Goal: Information Seeking & Learning: Learn about a topic

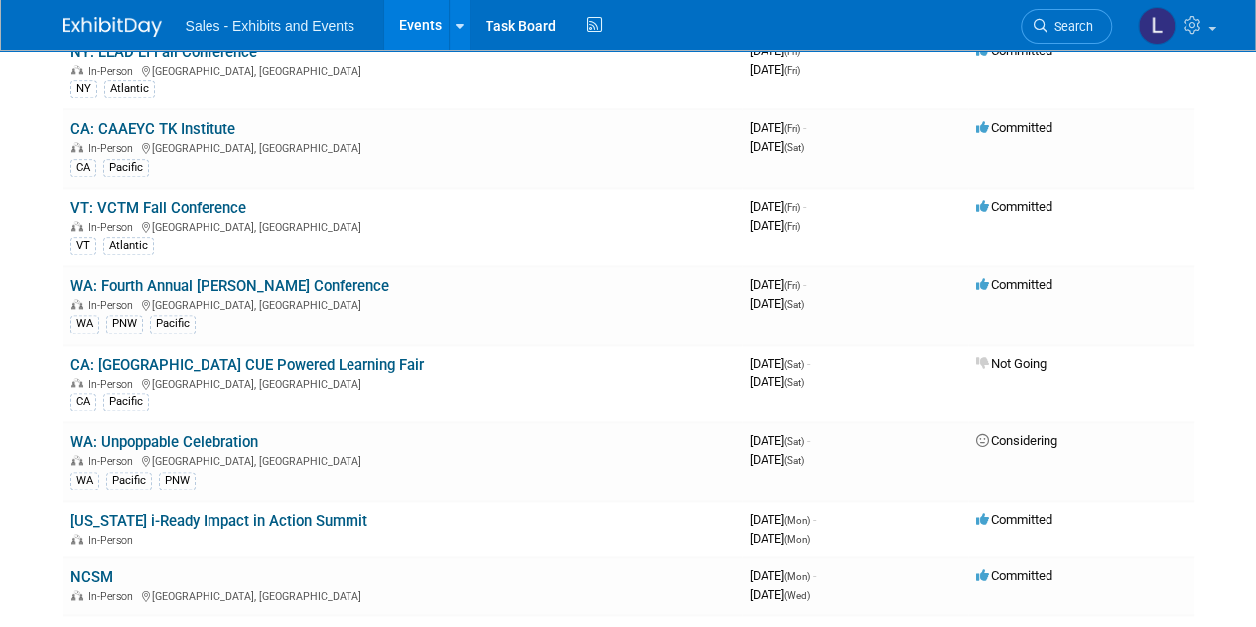
scroll to position [4965, 0]
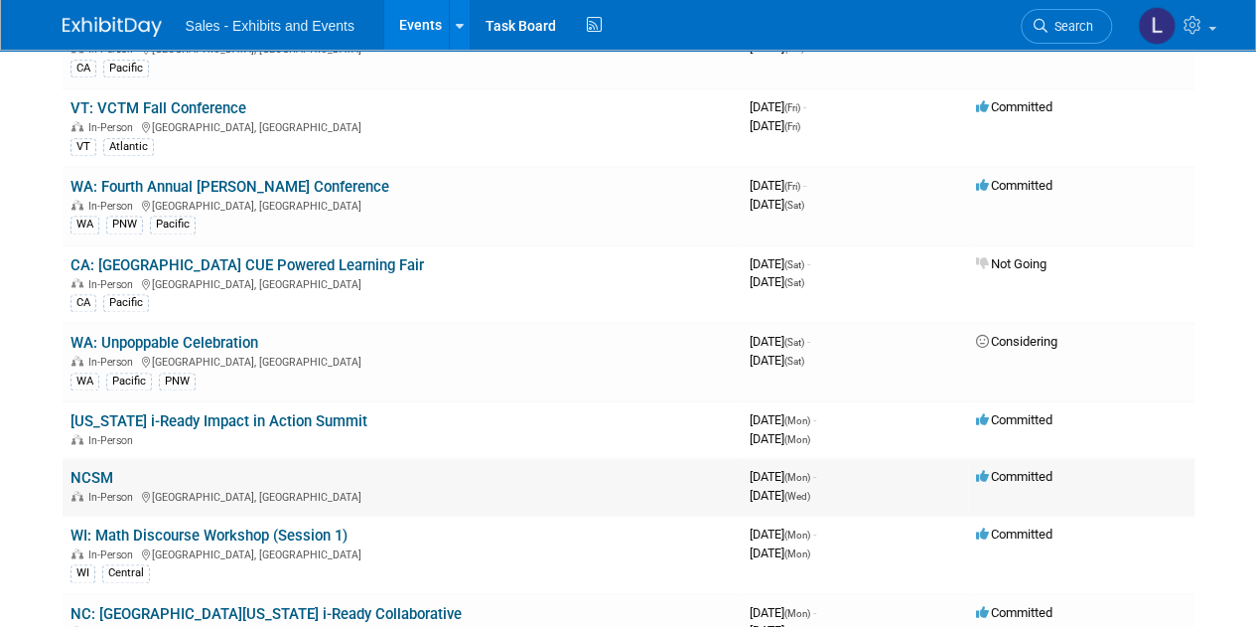
click at [404, 458] on td "NCSM In-Person Atlanta, GA" at bounding box center [402, 486] width 679 height 57
click at [99, 469] on link "NCSM" at bounding box center [91, 478] width 43 height 18
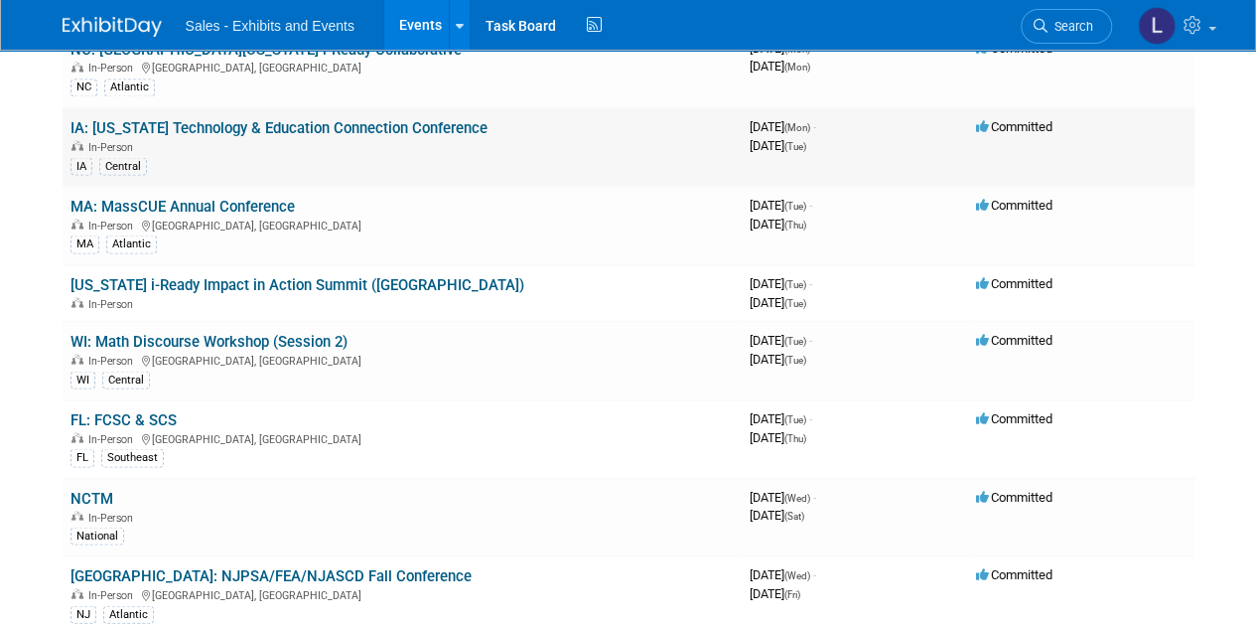
scroll to position [5560, 0]
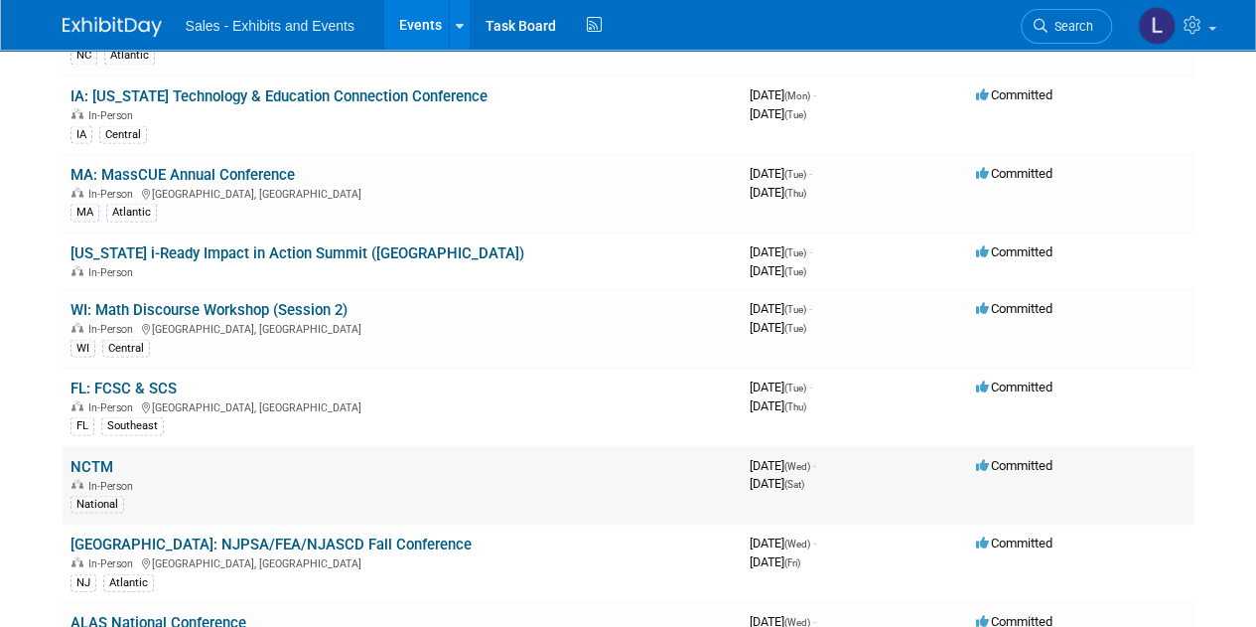
click at [97, 457] on link "NCTM" at bounding box center [91, 466] width 43 height 18
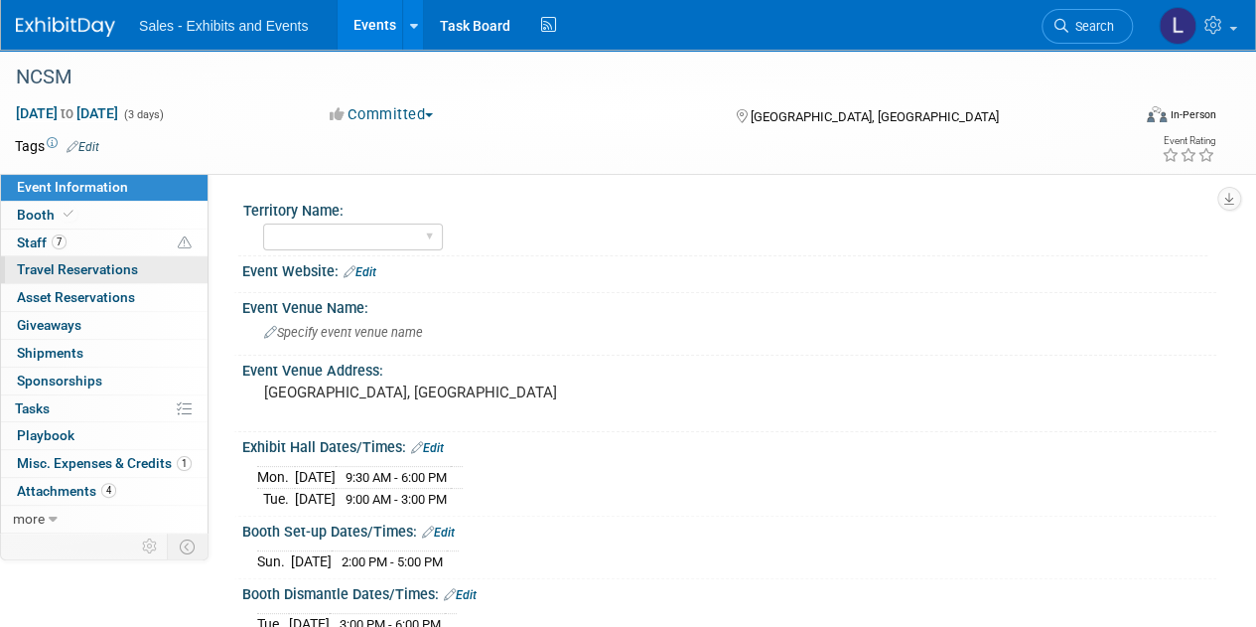
click at [127, 275] on span "Travel Reservations 0" at bounding box center [77, 269] width 121 height 16
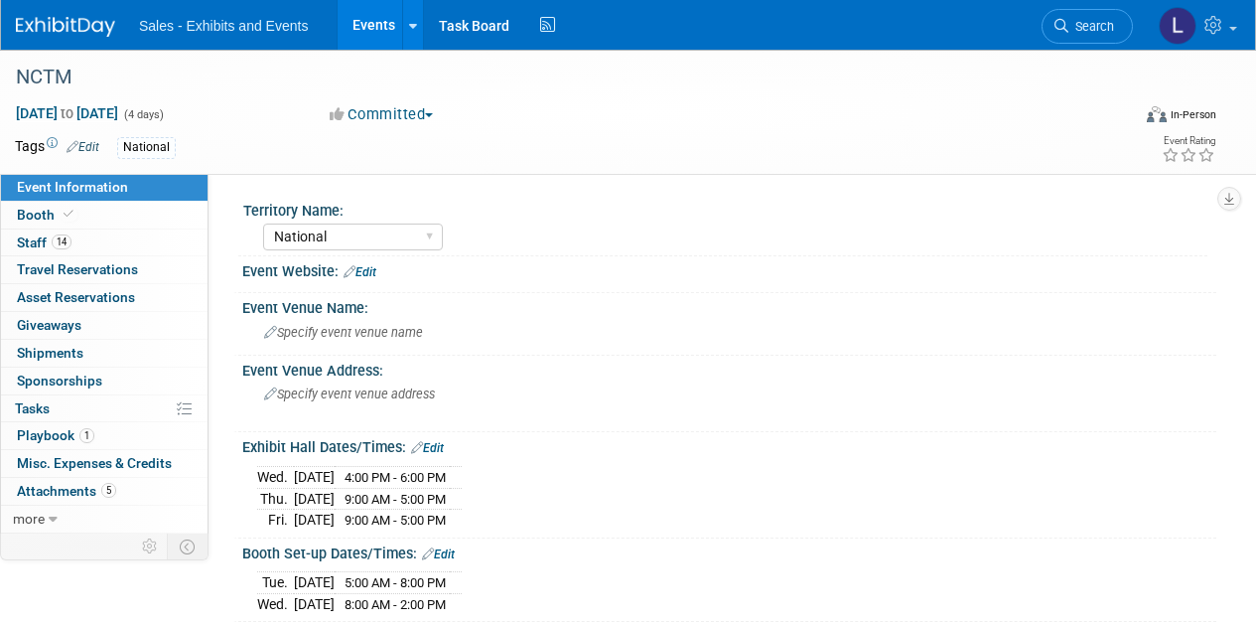
select select "National"
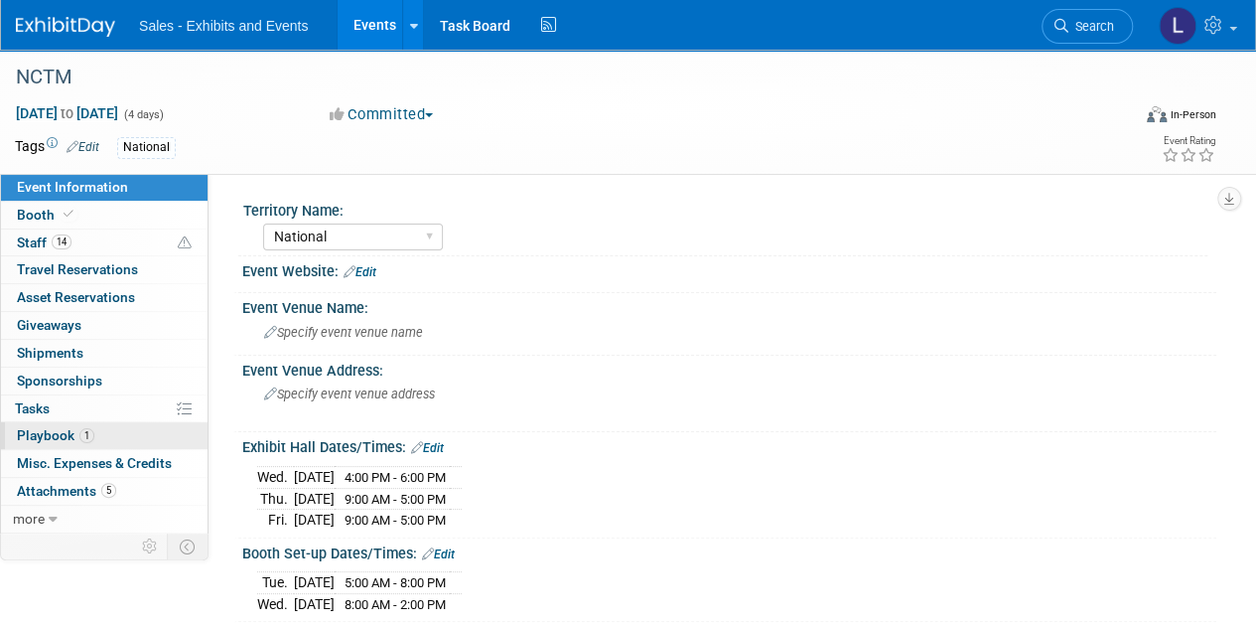
click at [70, 437] on span "Playbook 1" at bounding box center [55, 435] width 77 height 16
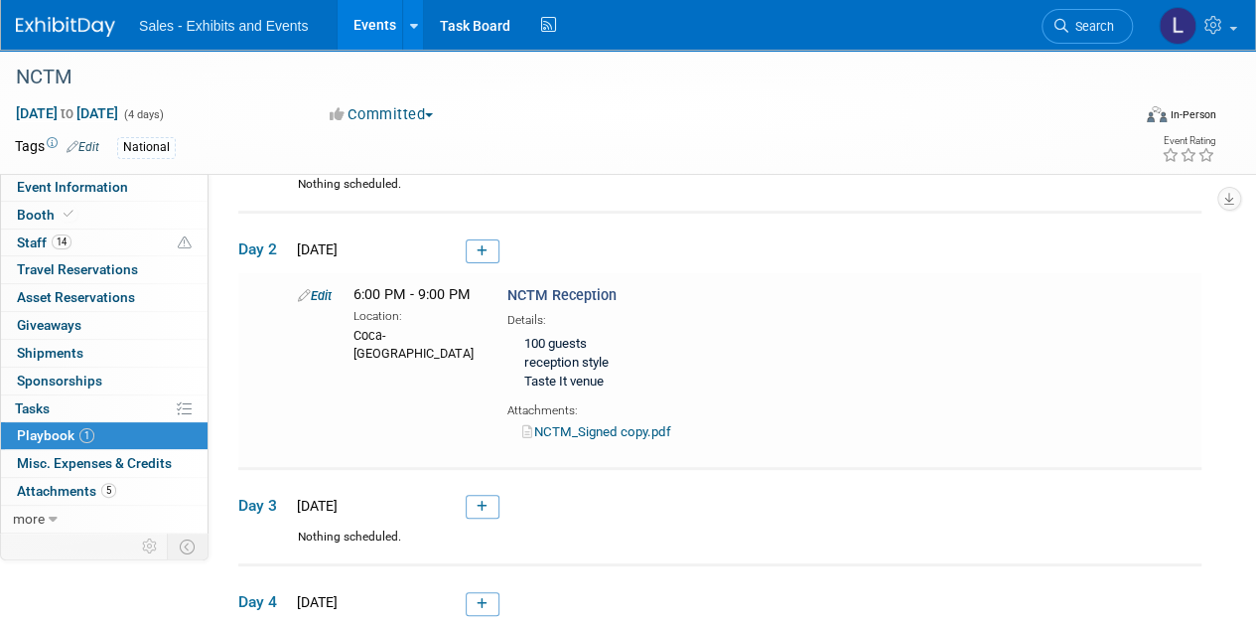
scroll to position [199, 0]
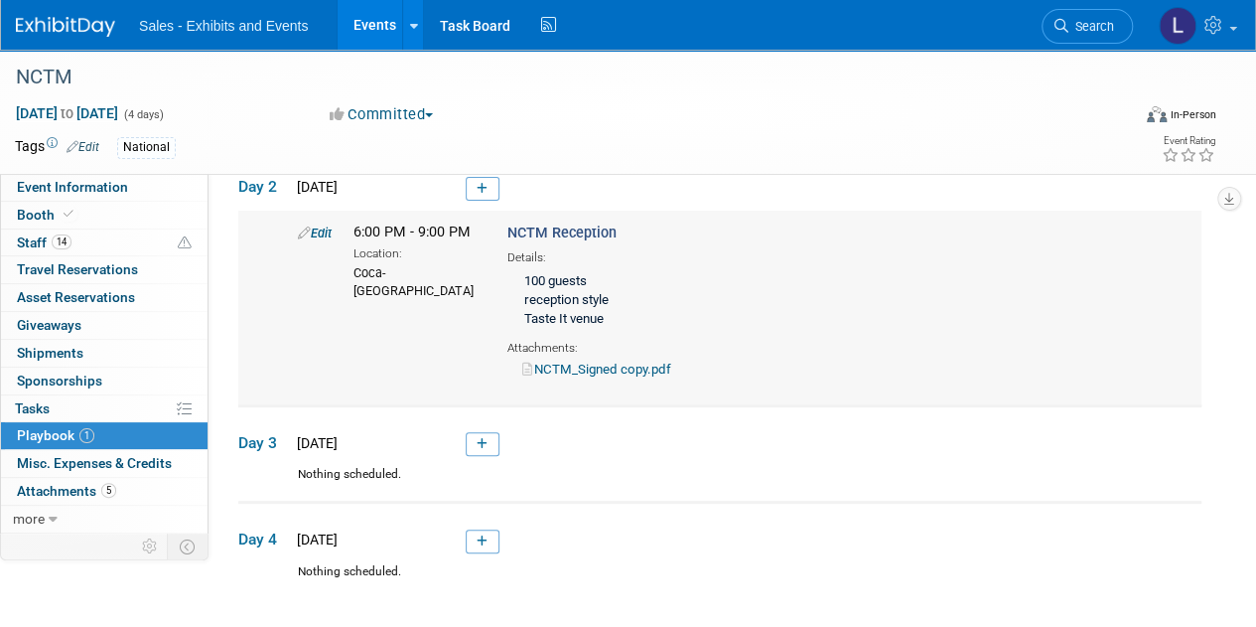
click at [593, 361] on link "NCTM_Signed copy.pdf" at bounding box center [596, 368] width 149 height 15
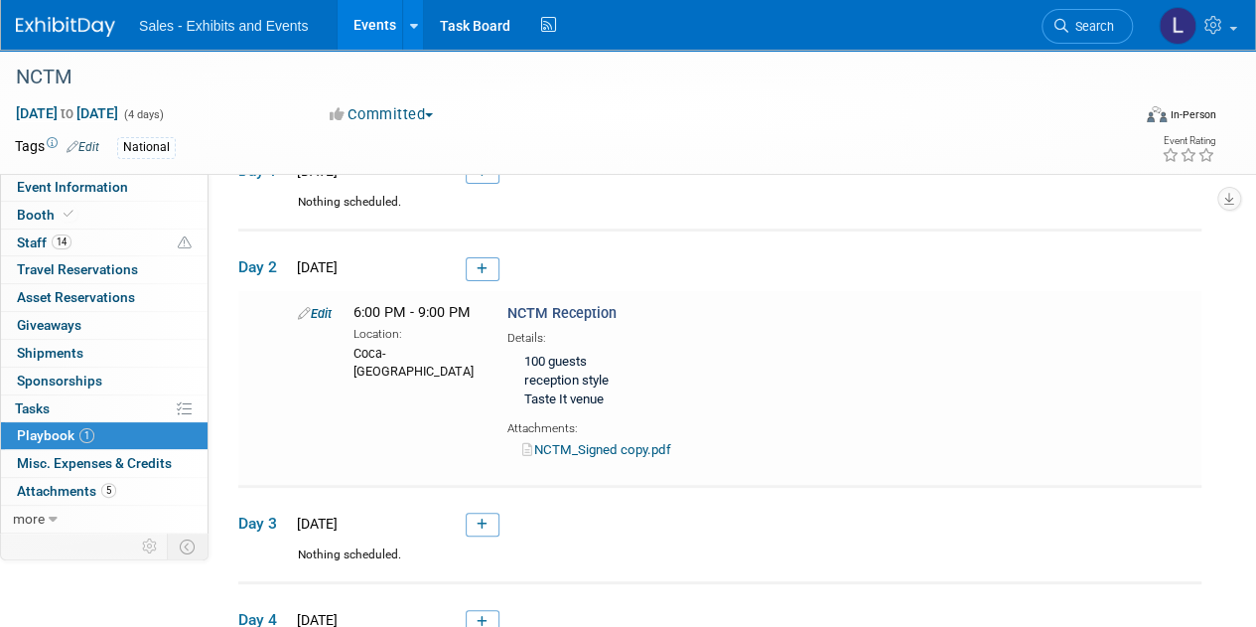
scroll to position [0, 0]
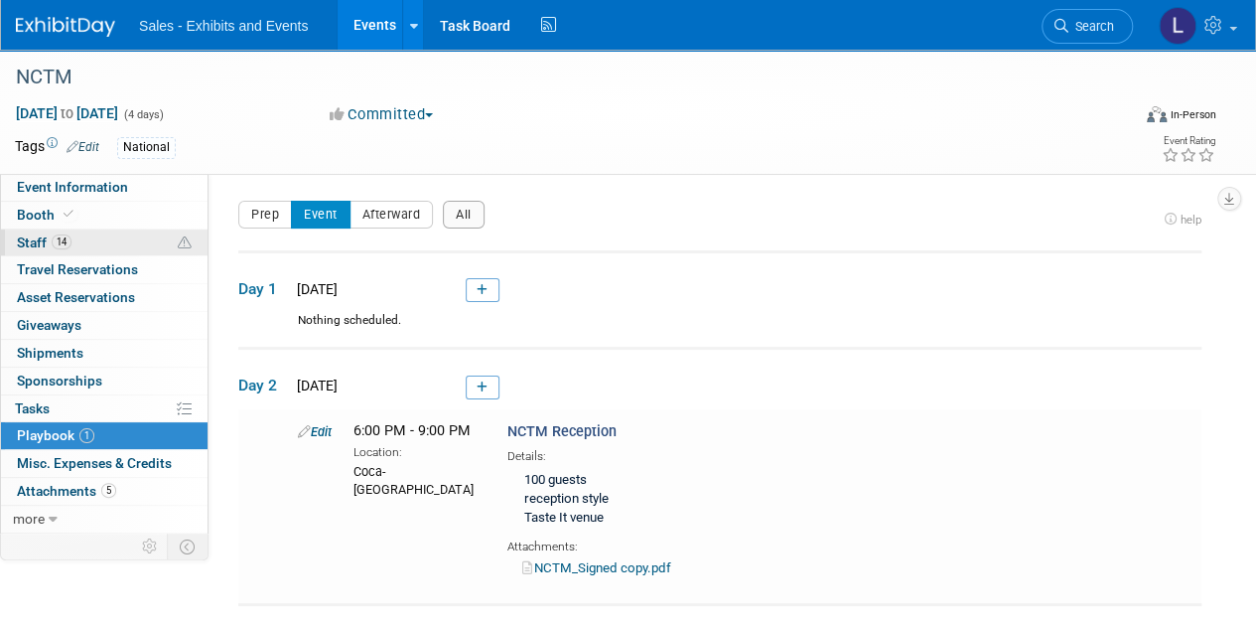
click at [58, 243] on span "14" at bounding box center [62, 241] width 20 height 15
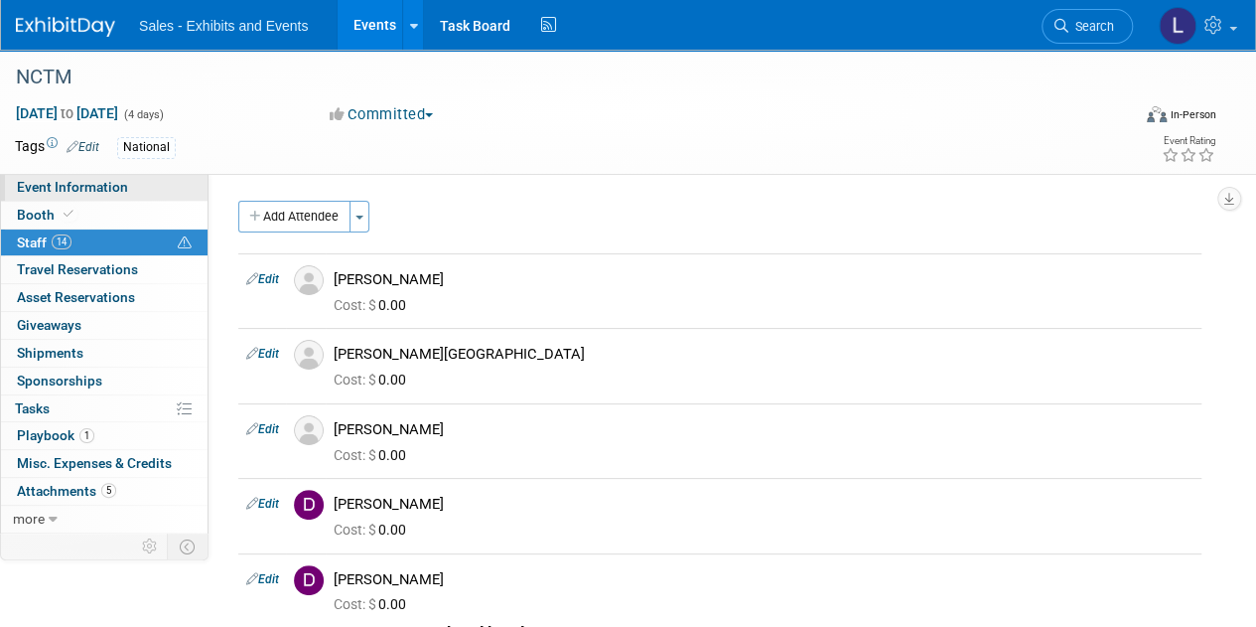
click at [65, 188] on span "Event Information" at bounding box center [72, 187] width 111 height 16
select select "National"
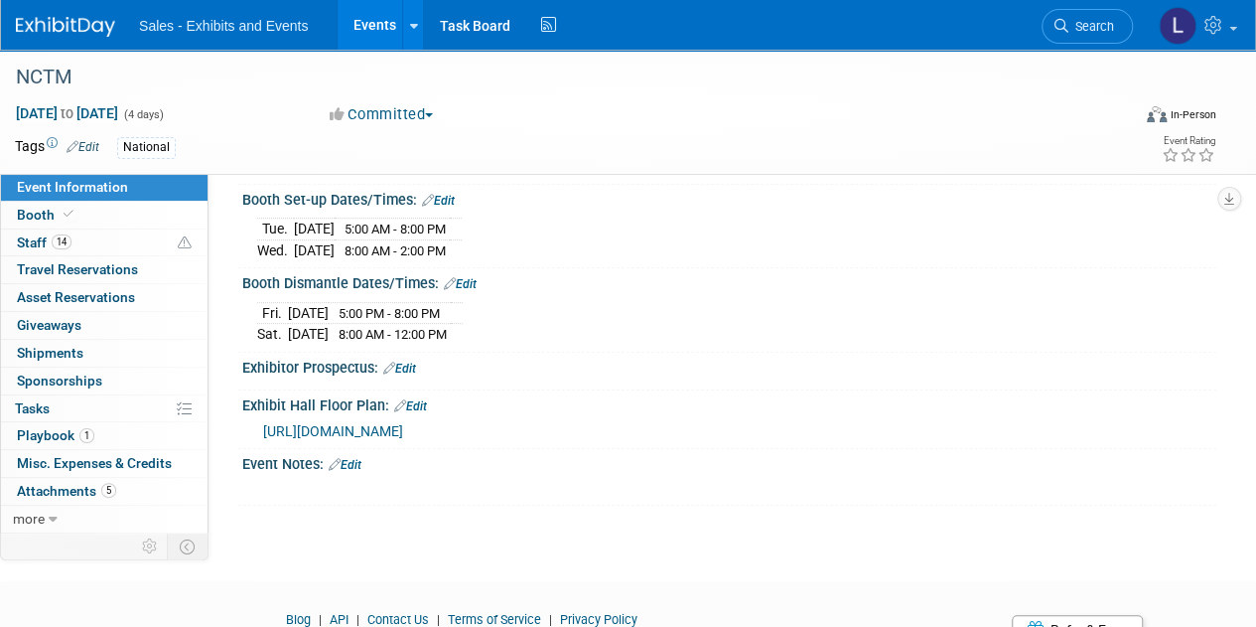
scroll to position [397, 0]
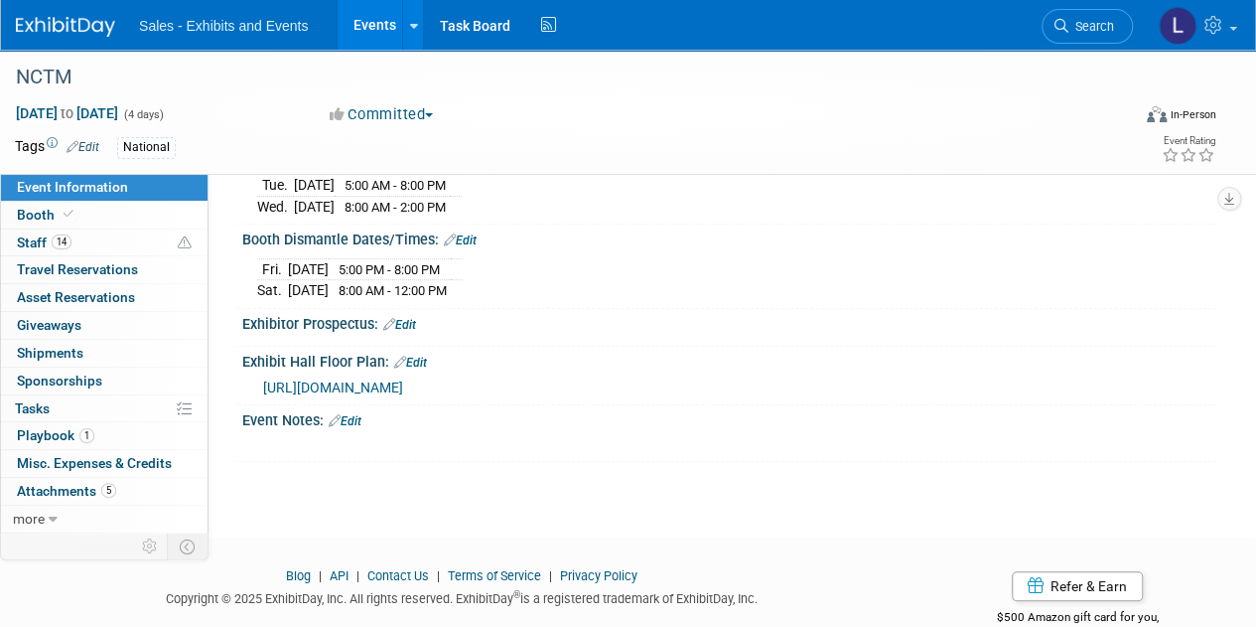
click at [403, 379] on span "https://s15.a2zinc.net/clients/nctm/nctmam25/Public/EventMap.aspx?shMode=E&ID=4…" at bounding box center [333, 387] width 140 height 16
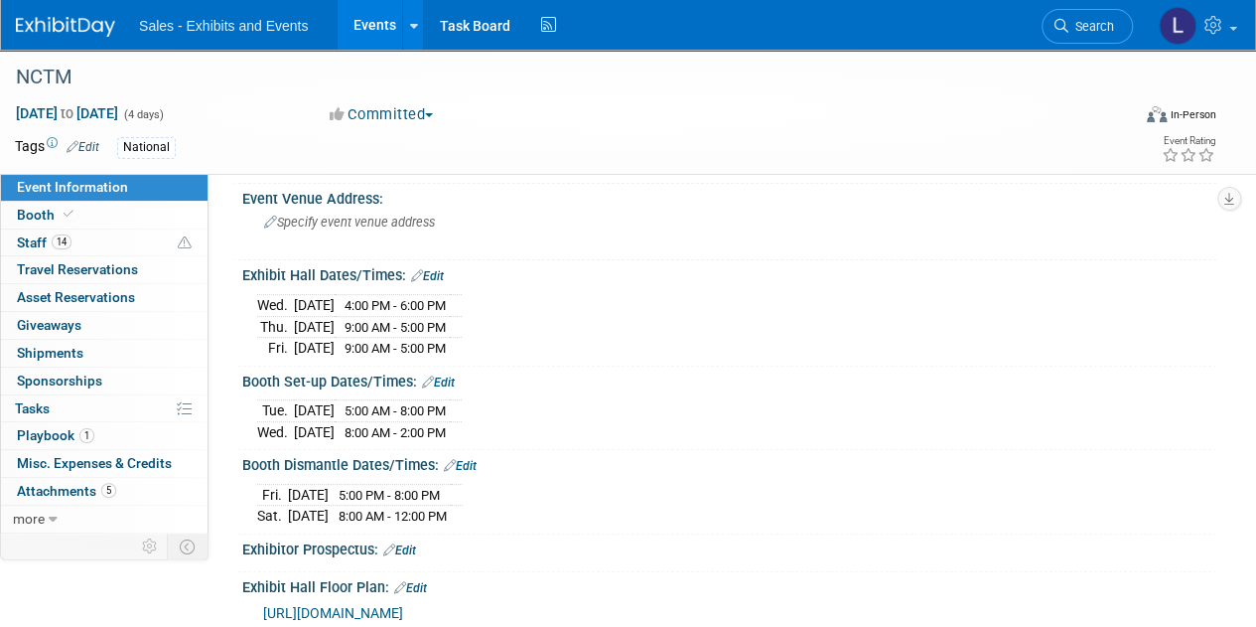
scroll to position [0, 0]
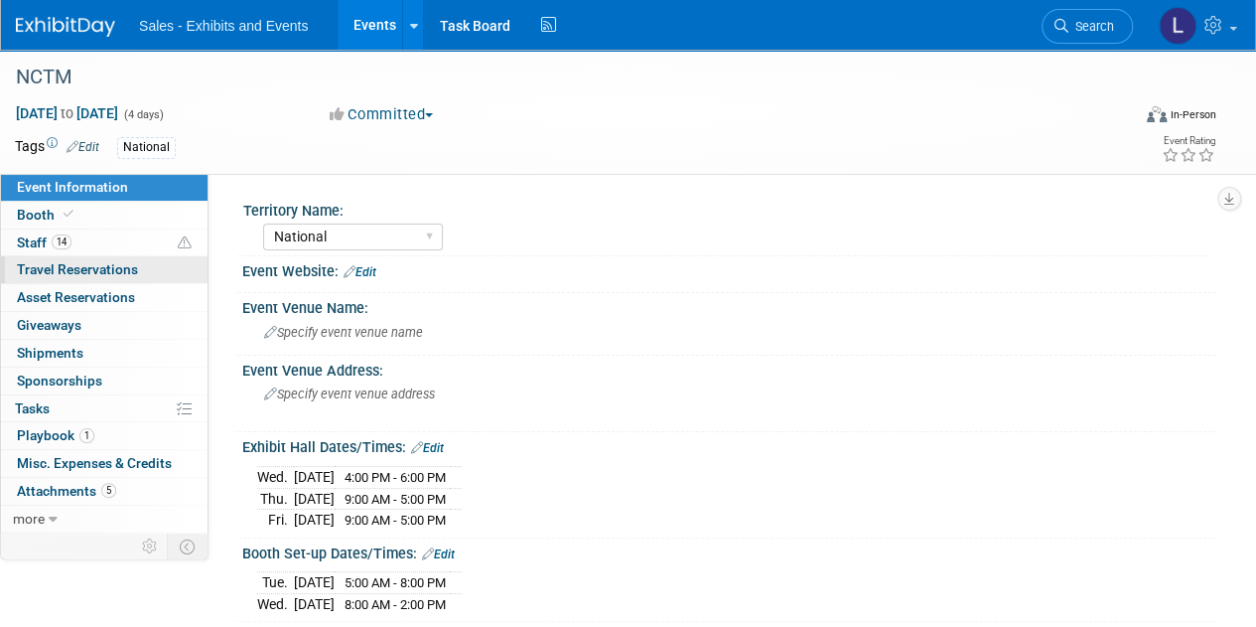
click at [86, 272] on span "Travel Reservations 0" at bounding box center [77, 269] width 121 height 16
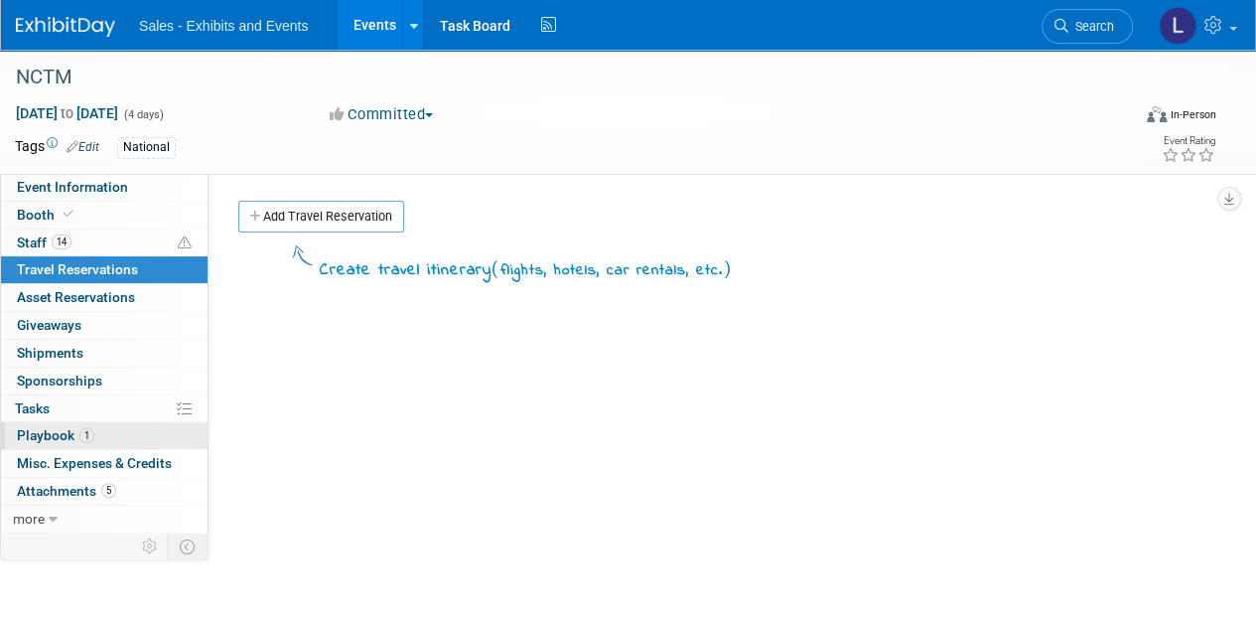
click at [56, 437] on span "Playbook 1" at bounding box center [55, 435] width 77 height 16
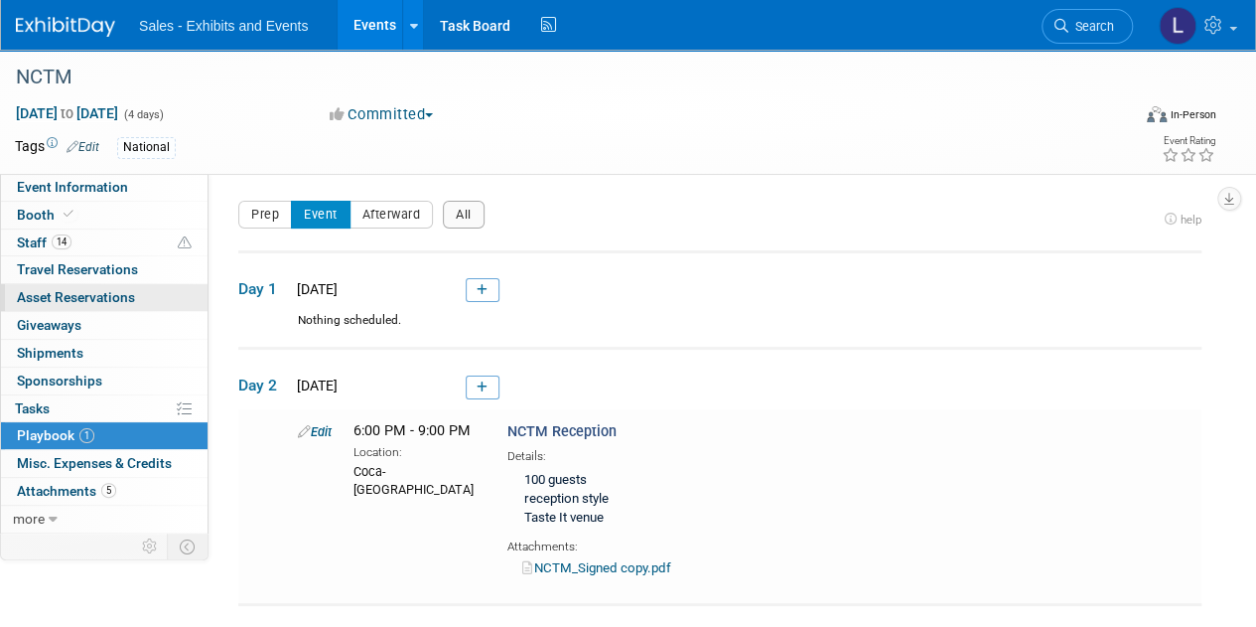
click at [107, 294] on span "Asset Reservations 0" at bounding box center [76, 297] width 118 height 16
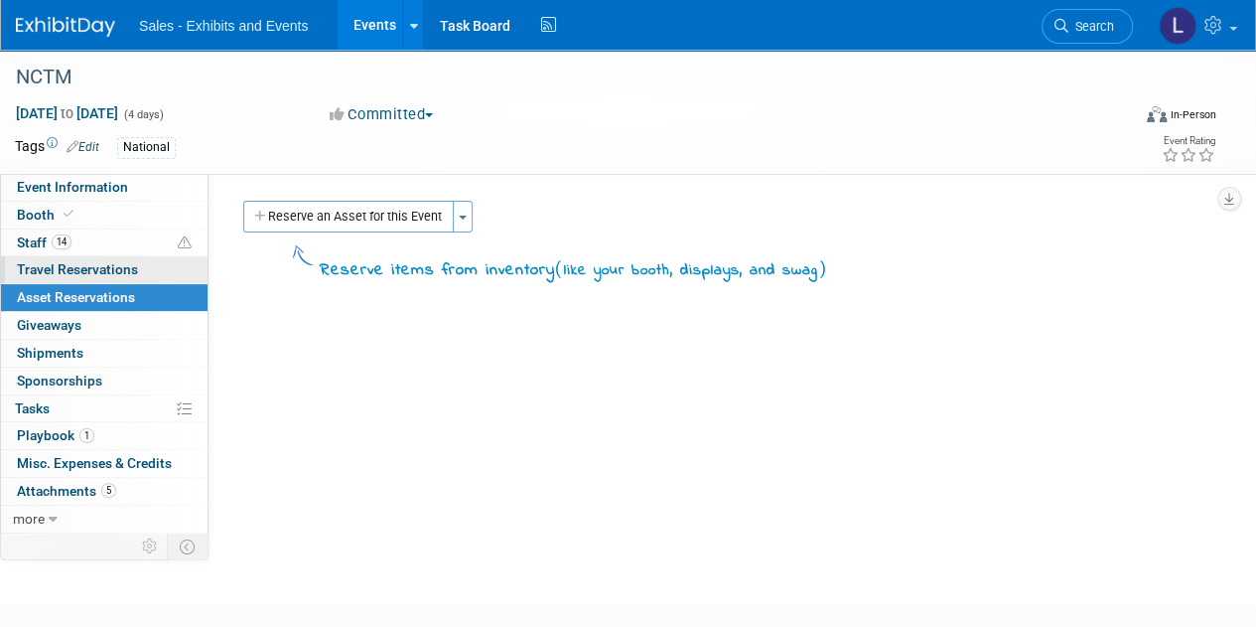
click at [105, 268] on span "Travel Reservations 0" at bounding box center [77, 269] width 121 height 16
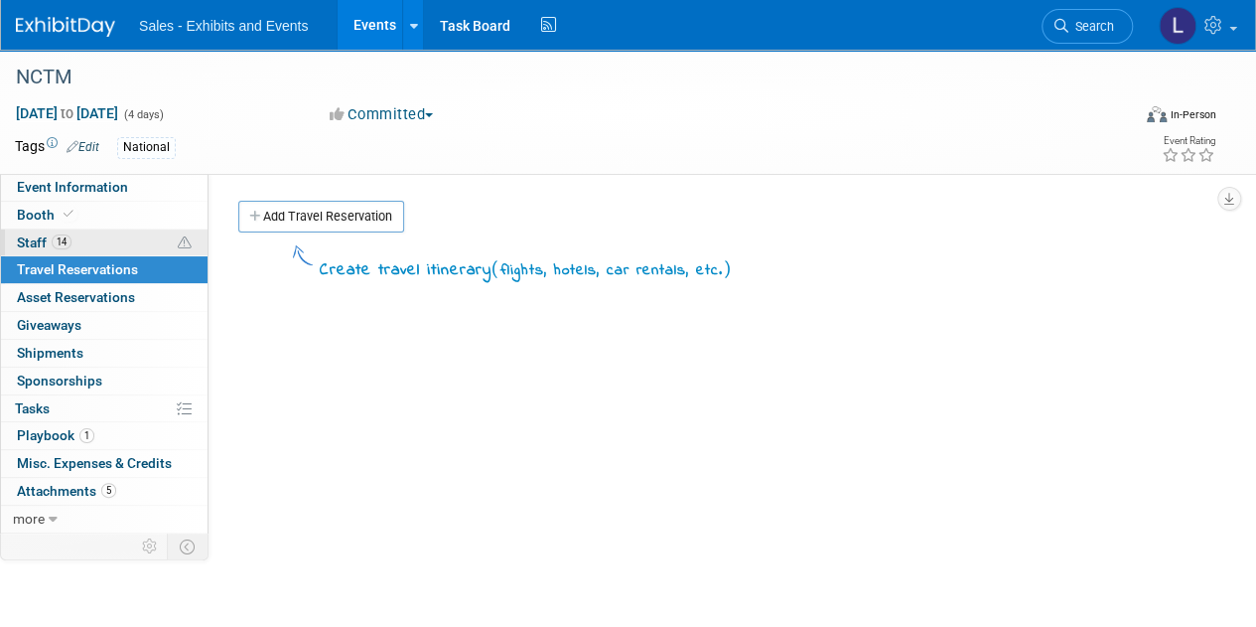
click at [75, 235] on link "14 Staff 14" at bounding box center [104, 242] width 207 height 27
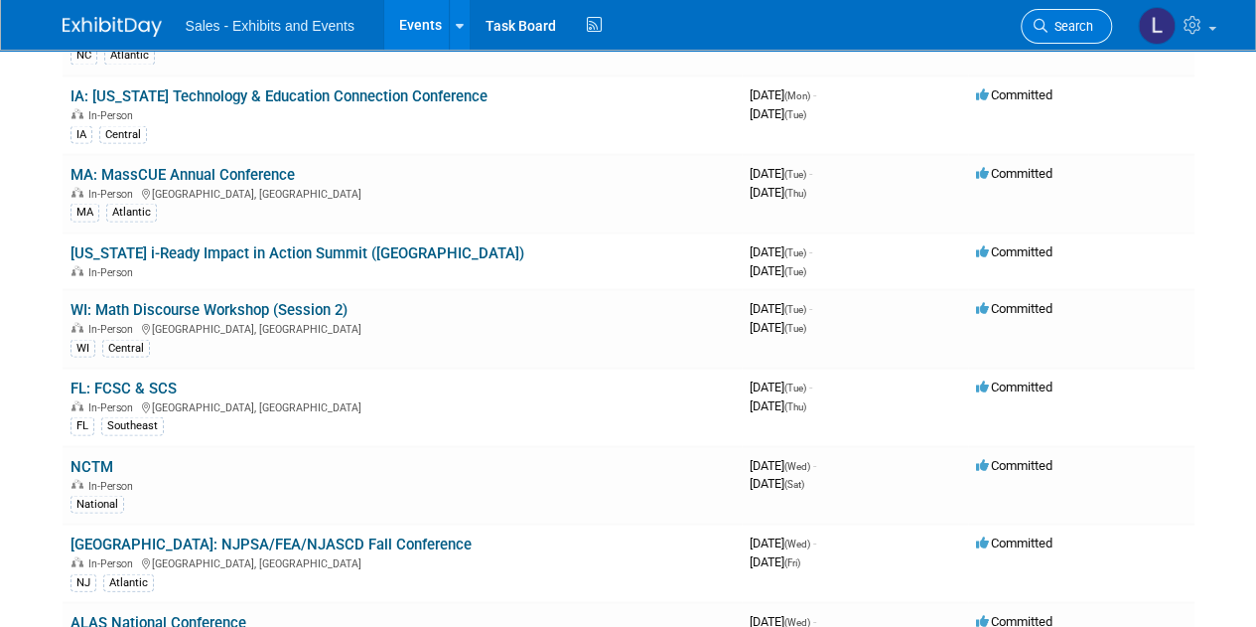
click at [1049, 33] on span "Search" at bounding box center [1071, 26] width 46 height 15
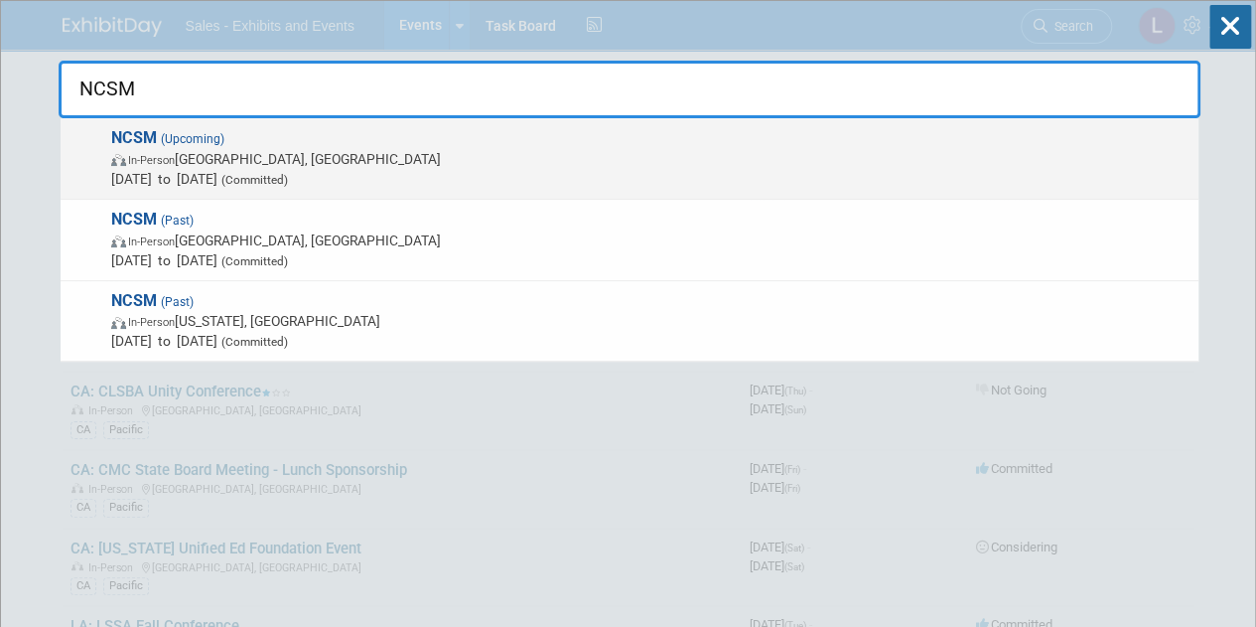
type input "NCSM"
click at [224, 164] on span "In-Person Atlanta, GA" at bounding box center [649, 159] width 1077 height 20
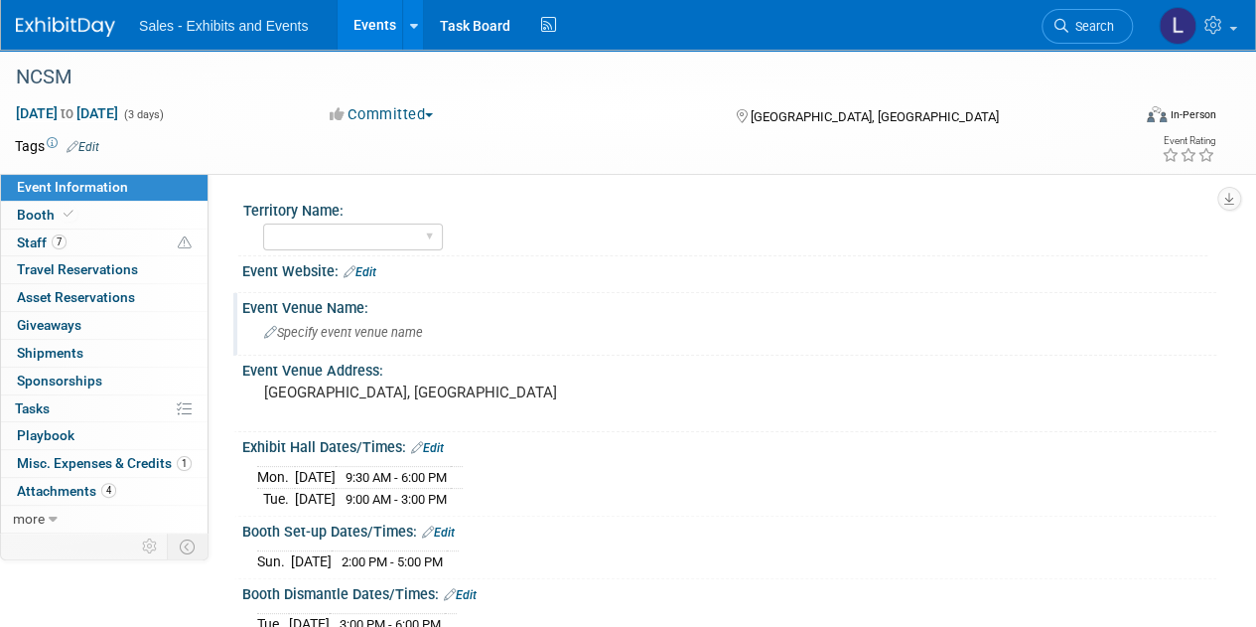
scroll to position [99, 0]
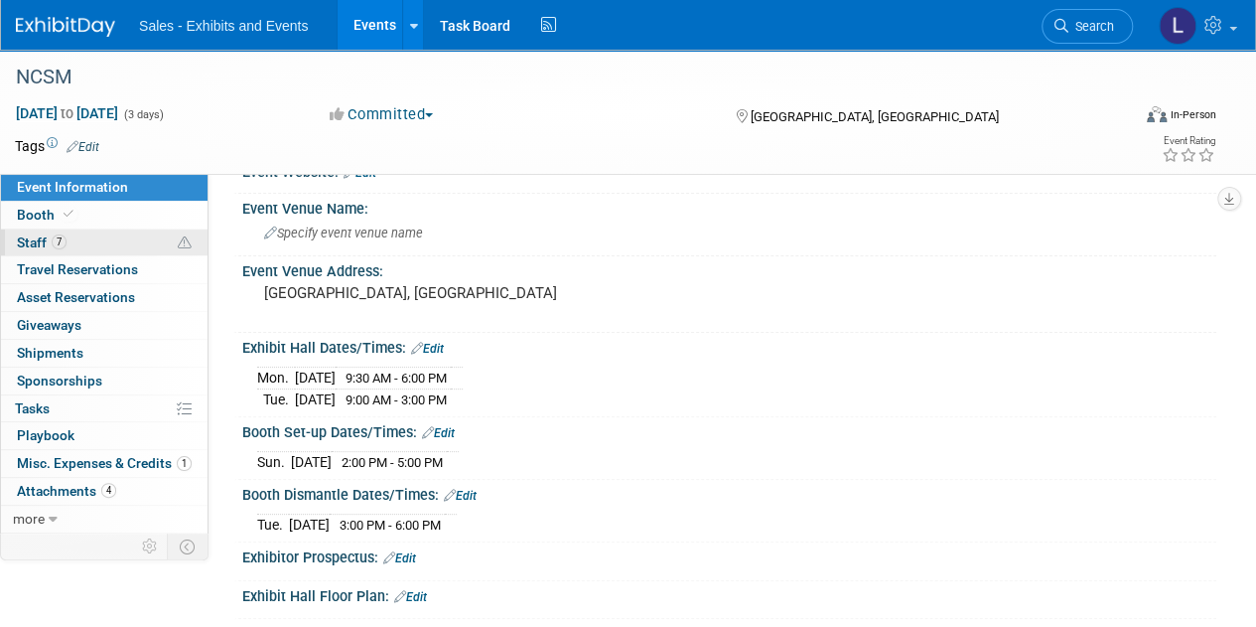
click at [35, 244] on span "Staff 7" at bounding box center [42, 242] width 50 height 16
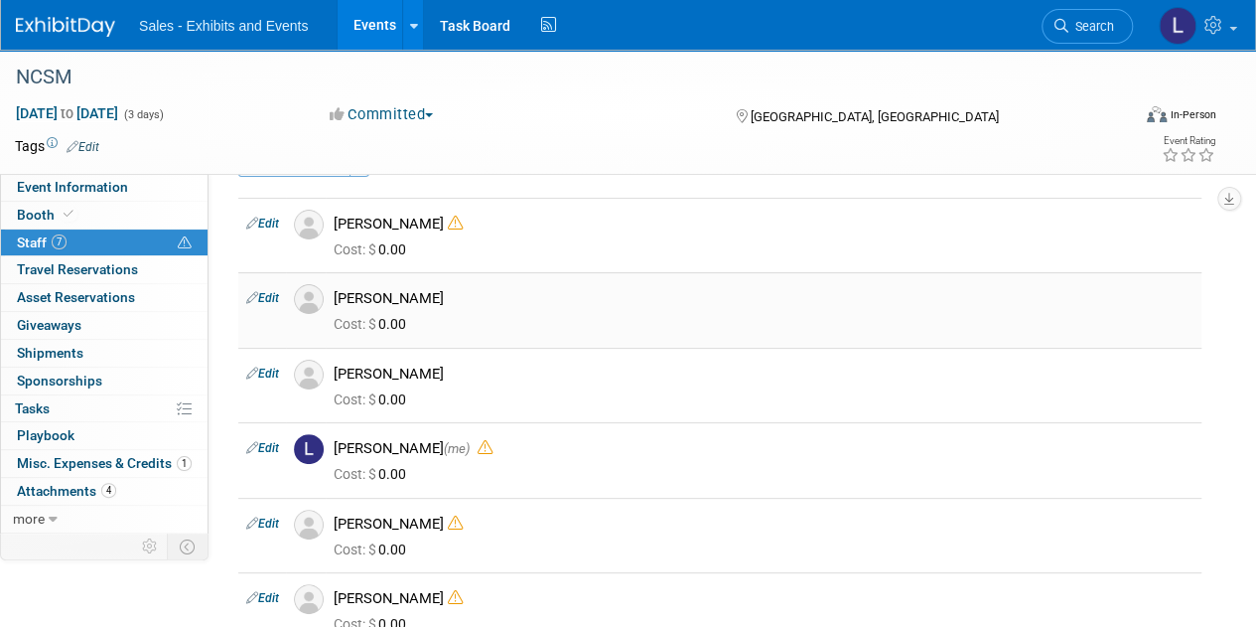
scroll to position [0, 0]
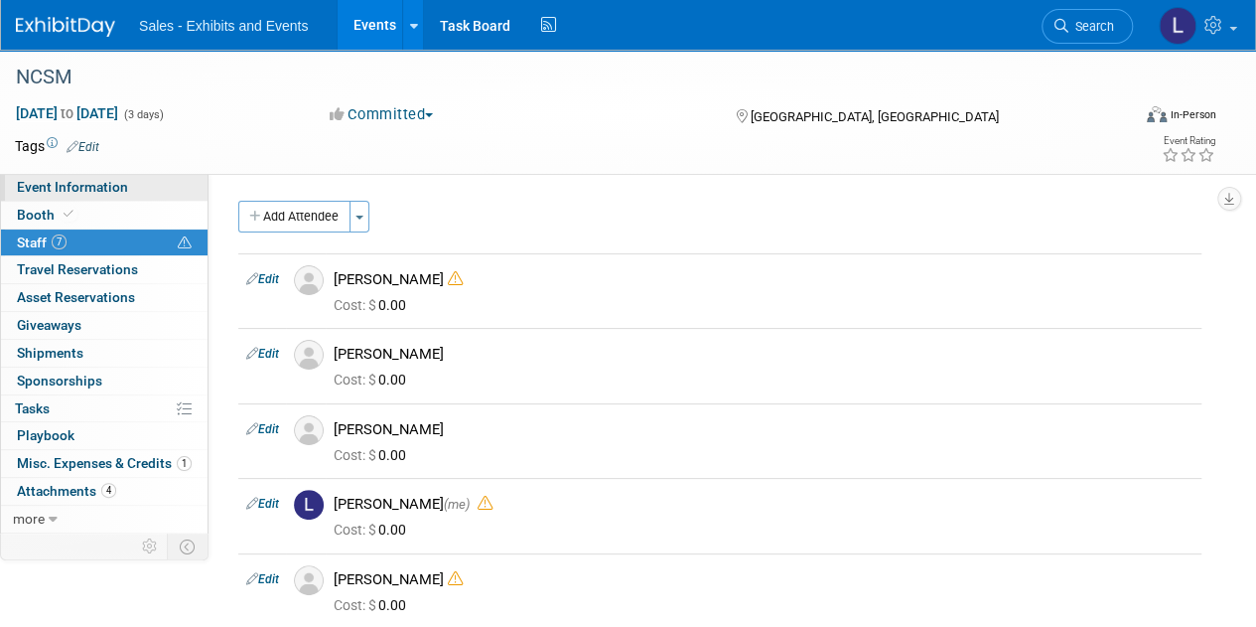
click at [93, 182] on span "Event Information" at bounding box center [72, 187] width 111 height 16
